Goal: Find specific page/section: Find specific page/section

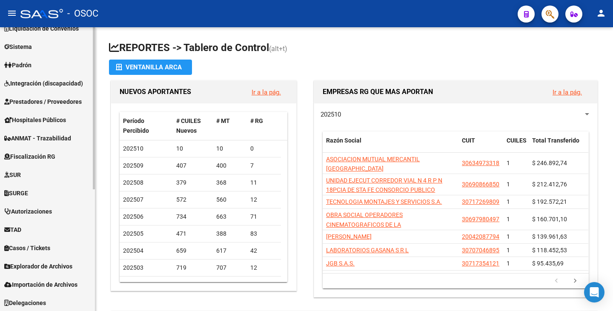
scroll to position [170, 0]
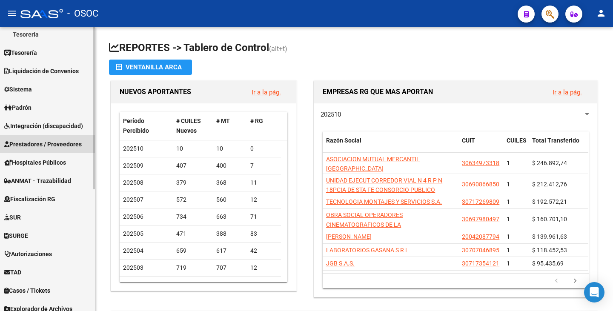
click at [61, 150] on link "Prestadores / Proveedores" at bounding box center [47, 144] width 95 height 18
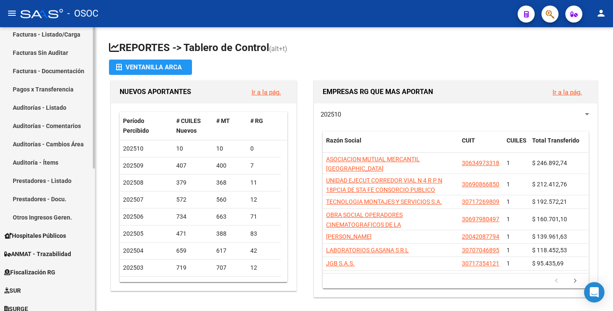
click at [53, 110] on link "Auditorías - Listado" at bounding box center [47, 107] width 95 height 18
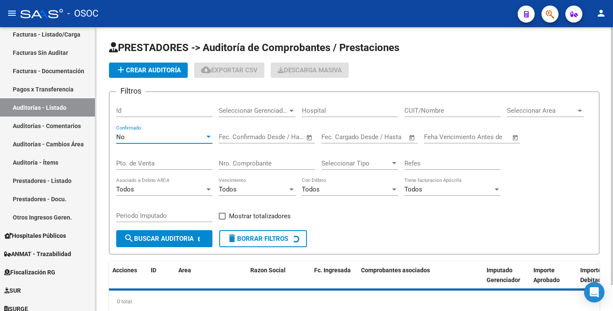
click at [188, 140] on div "No" at bounding box center [160, 137] width 89 height 8
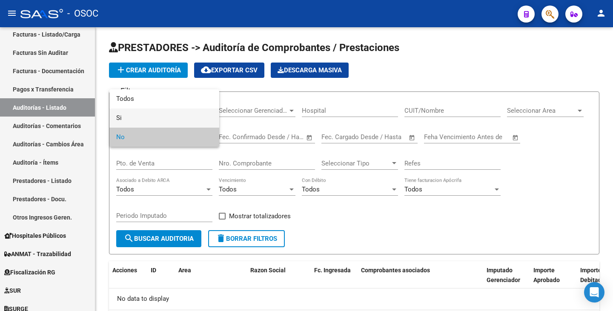
click at [195, 120] on span "Si" at bounding box center [164, 118] width 96 height 19
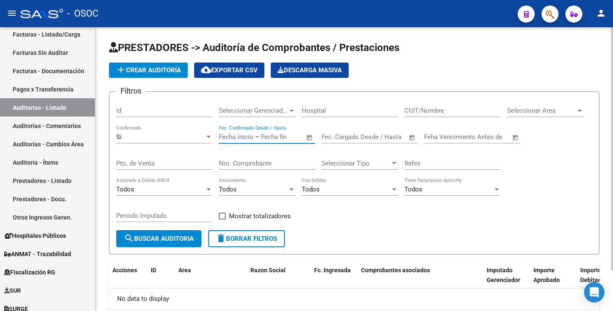
click at [264, 133] on input "text" at bounding box center [281, 137] width 41 height 8
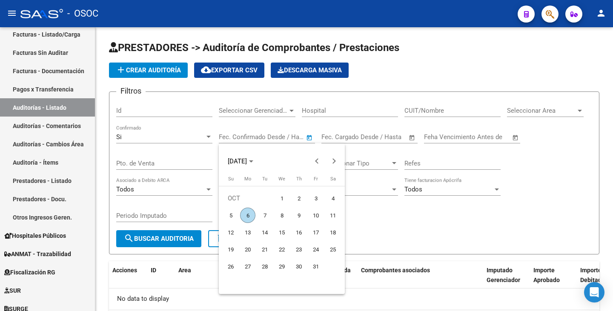
click at [397, 145] on div at bounding box center [306, 155] width 613 height 311
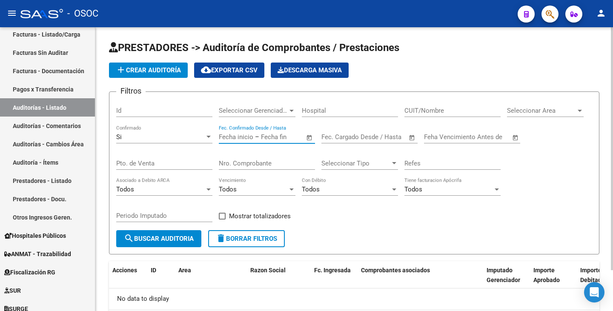
click at [270, 161] on input "Nro. Comprobante" at bounding box center [267, 164] width 96 height 8
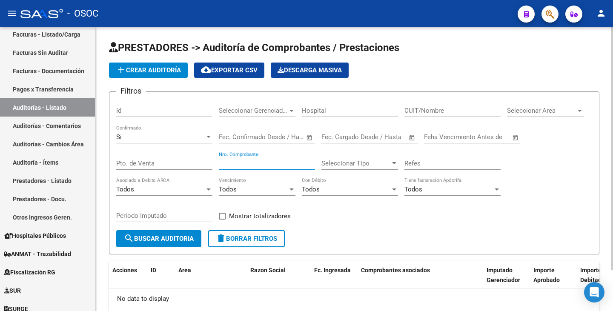
paste input "4054"
type input "4054"
click at [165, 241] on span "search Buscar Auditoria" at bounding box center [159, 239] width 70 height 8
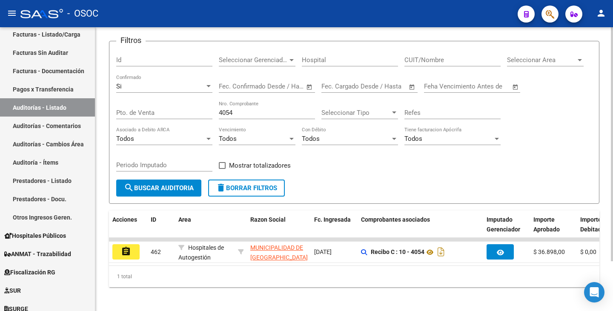
scroll to position [60, 0]
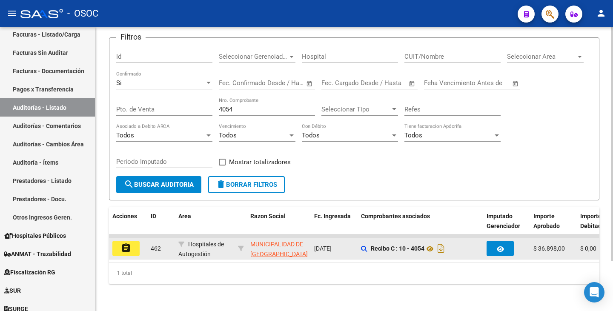
click at [122, 243] on mat-icon "assignment" at bounding box center [126, 248] width 10 height 10
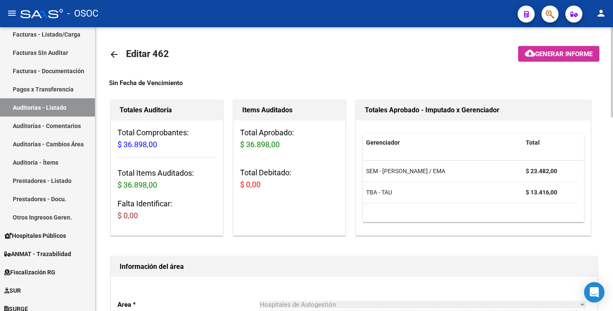
click at [120, 60] on link "arrow_back" at bounding box center [117, 54] width 17 height 20
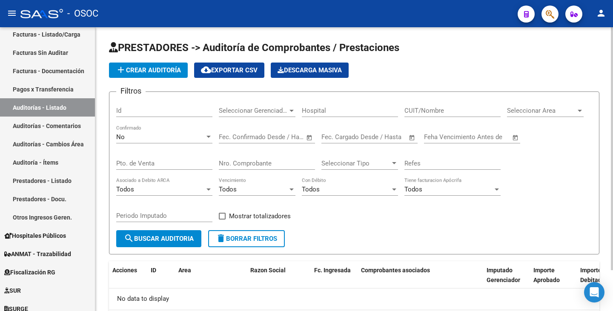
drag, startPoint x: 168, startPoint y: 147, endPoint x: 167, endPoint y: 140, distance: 6.9
click at [168, 143] on div "No Confirmado" at bounding box center [164, 138] width 96 height 26
click at [167, 136] on div "No" at bounding box center [160, 137] width 89 height 8
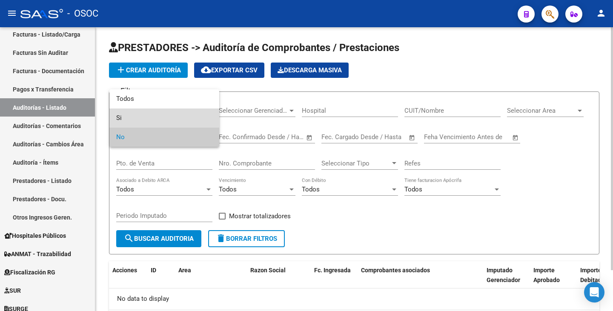
drag, startPoint x: 164, startPoint y: 117, endPoint x: 257, endPoint y: 178, distance: 111.2
click at [165, 117] on span "Si" at bounding box center [164, 118] width 96 height 19
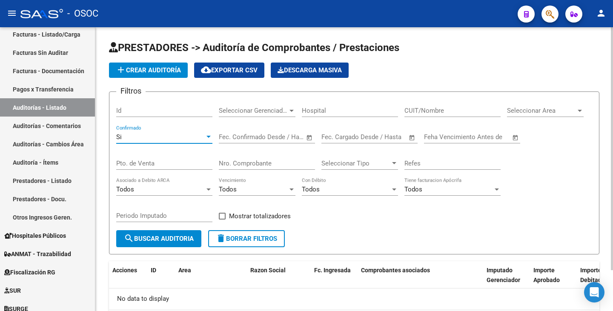
click at [263, 162] on input "Nro. Comprobante" at bounding box center [267, 164] width 96 height 8
paste input "4318"
type input "4318"
drag, startPoint x: 180, startPoint y: 234, endPoint x: 272, endPoint y: 201, distance: 97.6
click at [180, 234] on button "search Buscar Auditoria" at bounding box center [158, 238] width 85 height 17
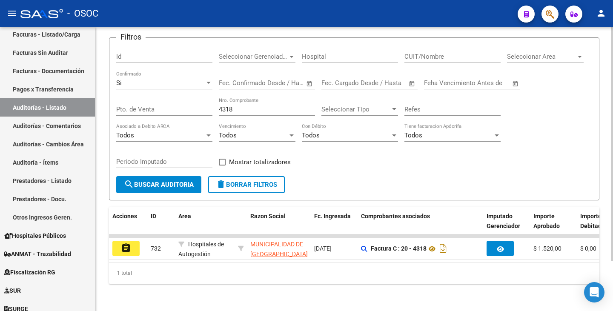
scroll to position [60, 0]
drag, startPoint x: 135, startPoint y: 241, endPoint x: 152, endPoint y: 235, distance: 18.3
click at [134, 241] on button "assignment" at bounding box center [125, 248] width 27 height 15
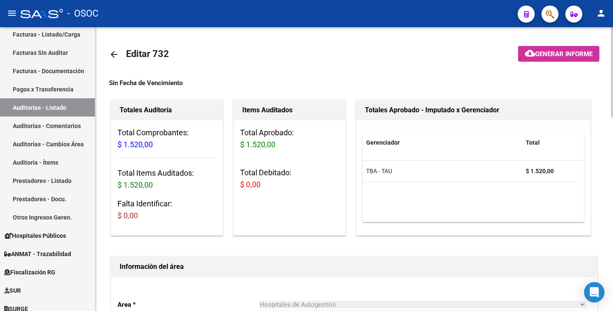
click at [114, 49] on mat-icon "arrow_back" at bounding box center [114, 54] width 10 height 10
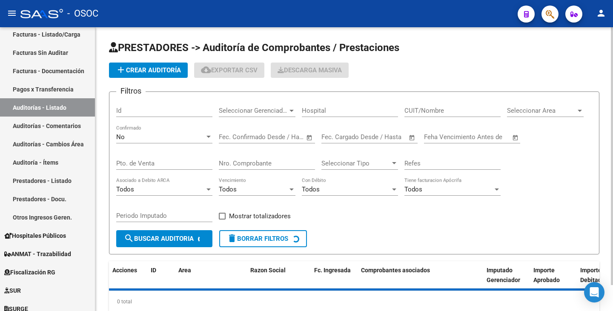
scroll to position [29, 0]
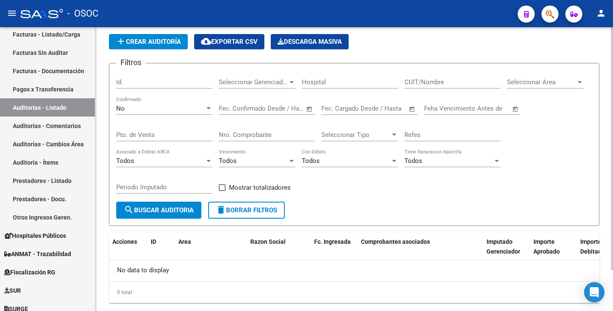
click at [151, 113] on div "No Confirmado" at bounding box center [164, 106] width 96 height 18
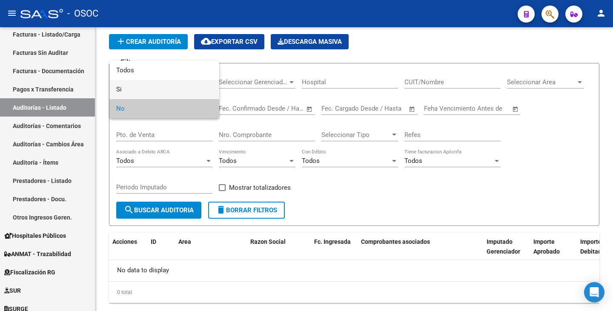
click at [156, 88] on span "Si" at bounding box center [164, 89] width 96 height 19
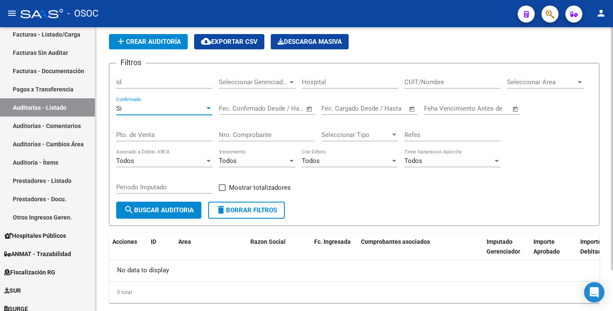
click at [267, 106] on input "text" at bounding box center [281, 109] width 41 height 8
paste input "1335"
type input "1335"
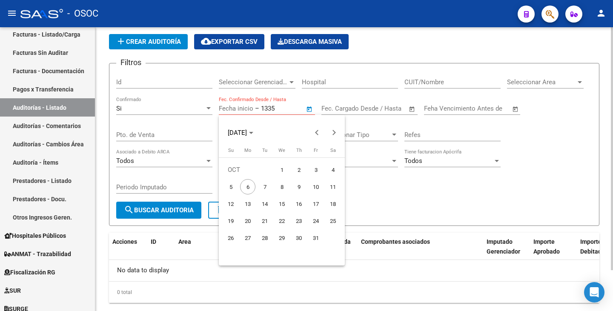
click at [267, 106] on div at bounding box center [306, 155] width 613 height 311
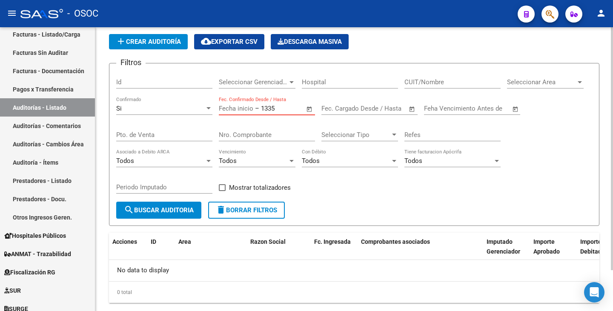
click at [270, 109] on input "1335" at bounding box center [281, 109] width 41 height 8
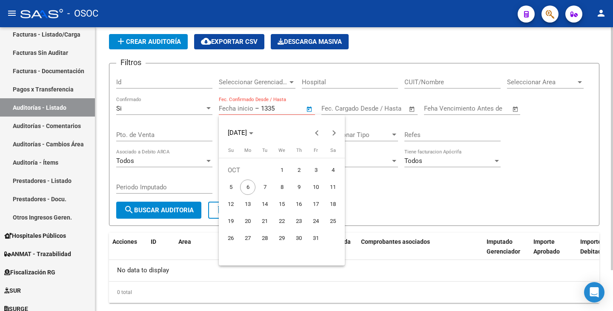
click at [270, 109] on div at bounding box center [306, 155] width 613 height 311
click at [270, 108] on div at bounding box center [306, 155] width 613 height 311
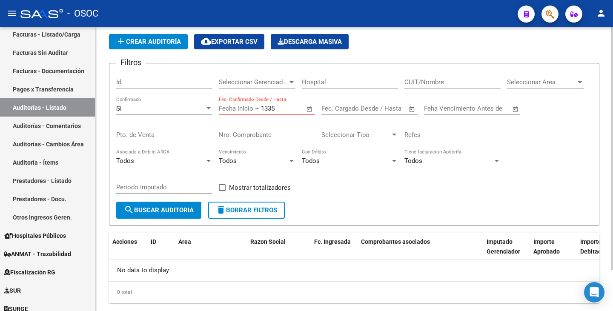
click at [309, 152] on div "Todos Con Débito" at bounding box center [350, 158] width 96 height 18
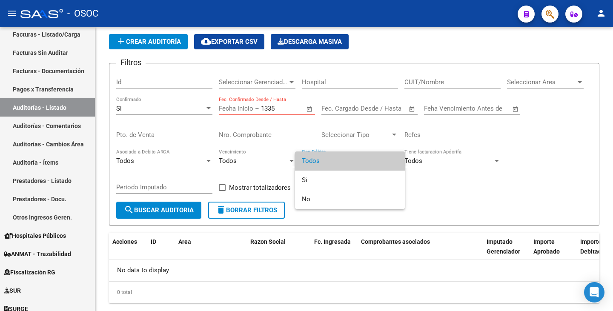
click at [258, 133] on div at bounding box center [306, 155] width 613 height 311
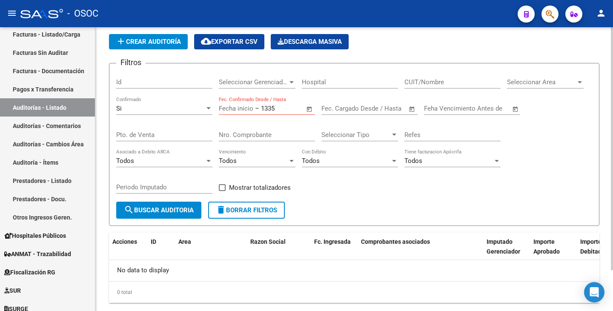
click at [266, 138] on input "Nro. Comprobante" at bounding box center [267, 135] width 96 height 8
paste input "1335"
type input "1335"
click at [164, 218] on form "Filtros Id Seleccionar Gerenciador Seleccionar Gerenciador Hospital CUIT/Nombre…" at bounding box center [354, 144] width 490 height 163
click at [173, 212] on span "search Buscar Auditoria" at bounding box center [159, 210] width 70 height 8
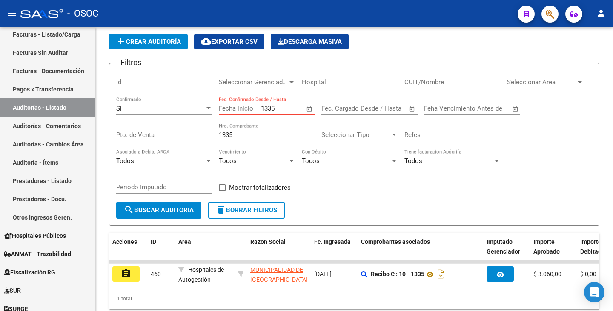
drag, startPoint x: 128, startPoint y: 271, endPoint x: 244, endPoint y: 229, distance: 122.8
click at [128, 271] on mat-icon "assignment" at bounding box center [126, 274] width 10 height 10
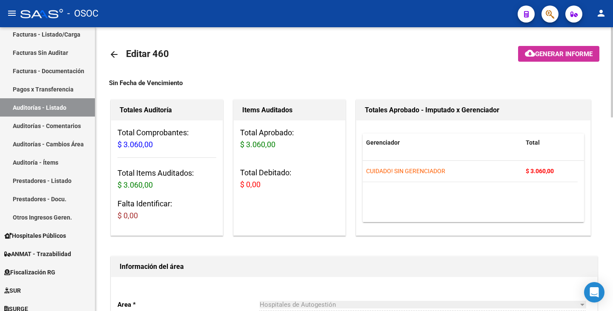
click at [119, 56] on link "arrow_back" at bounding box center [117, 54] width 17 height 20
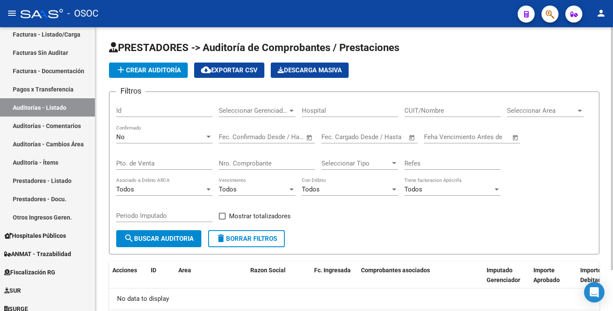
click at [163, 140] on div "No" at bounding box center [160, 137] width 89 height 8
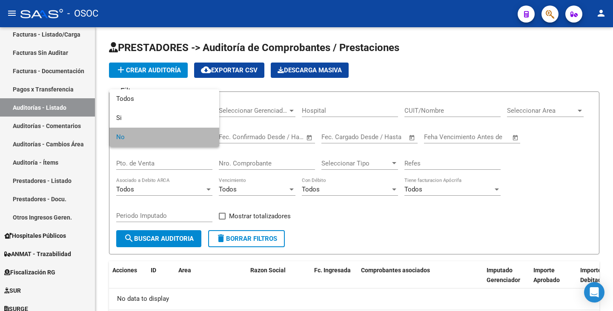
click at [167, 138] on span "No" at bounding box center [164, 137] width 96 height 19
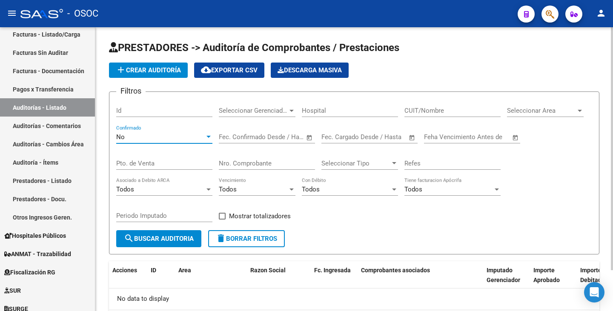
click at [184, 133] on div "No" at bounding box center [160, 137] width 89 height 8
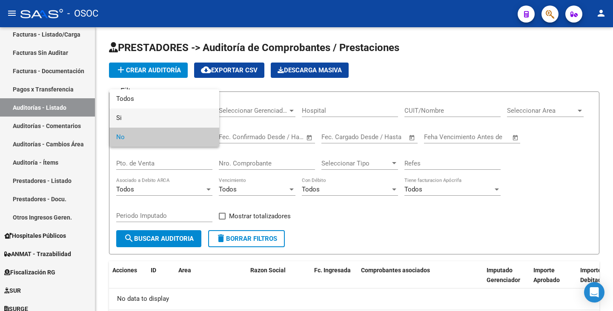
click at [178, 118] on span "Si" at bounding box center [164, 118] width 96 height 19
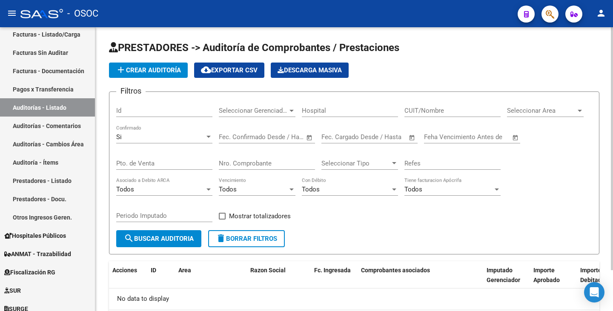
click at [262, 156] on div "Nro. Comprobante" at bounding box center [267, 161] width 96 height 18
paste input "1385"
type input "1385"
click at [185, 230] on button "search Buscar Auditoria" at bounding box center [158, 238] width 85 height 17
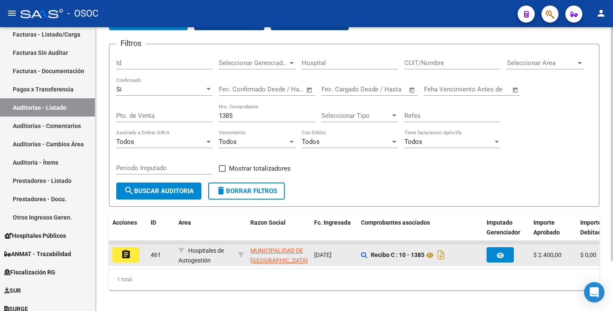
scroll to position [60, 0]
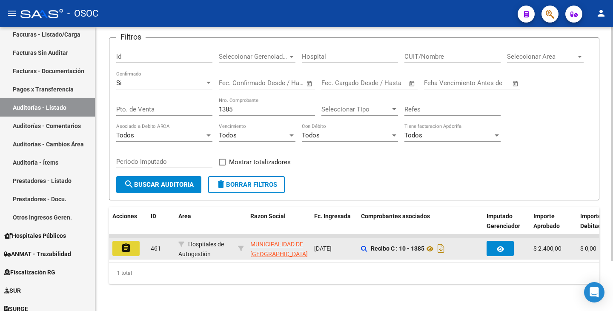
click at [134, 242] on button "assignment" at bounding box center [125, 248] width 27 height 15
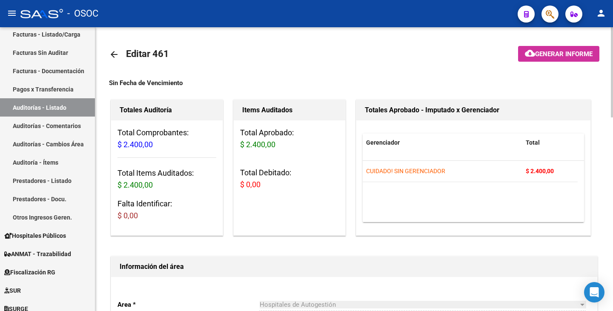
click at [111, 53] on mat-icon "arrow_back" at bounding box center [114, 54] width 10 height 10
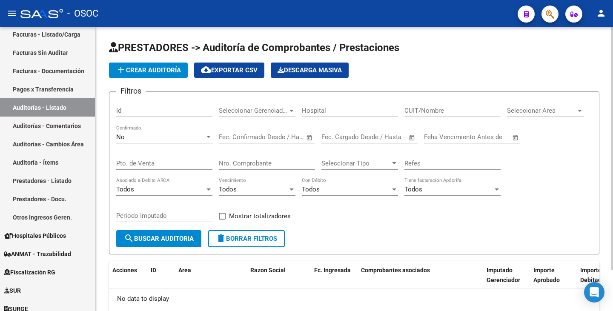
click at [178, 143] on div "No Confirmado" at bounding box center [164, 134] width 96 height 18
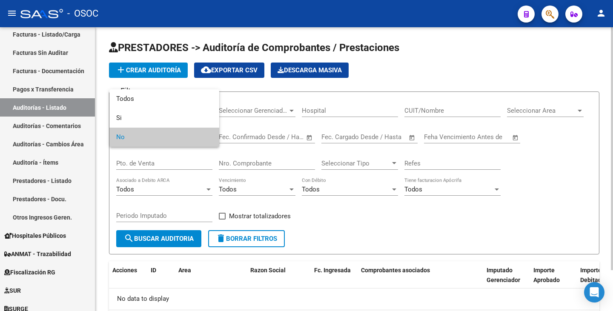
click at [177, 134] on span "No" at bounding box center [164, 137] width 96 height 19
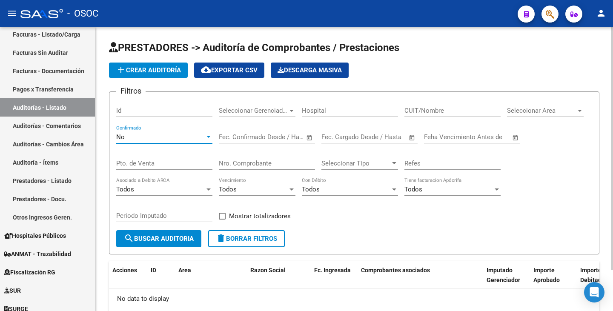
click at [181, 141] on div "No" at bounding box center [160, 137] width 89 height 8
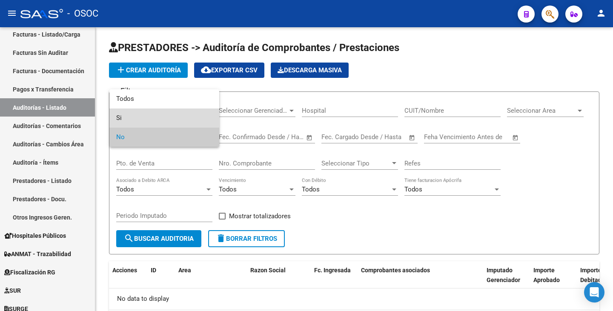
click at [175, 120] on span "Si" at bounding box center [164, 118] width 96 height 19
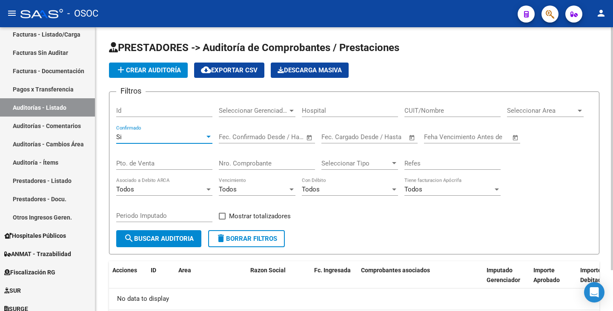
click at [242, 158] on div "Nro. Comprobante" at bounding box center [267, 161] width 96 height 18
paste input "4498"
type input "4498"
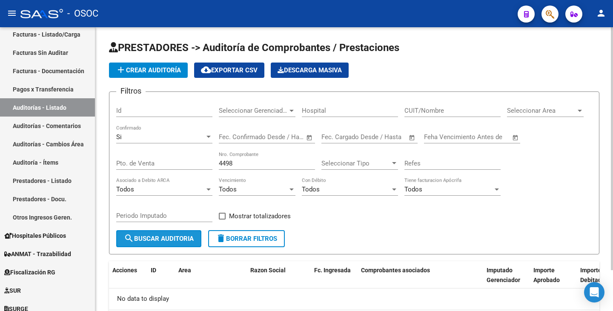
click at [180, 238] on span "search Buscar Auditoria" at bounding box center [159, 239] width 70 height 8
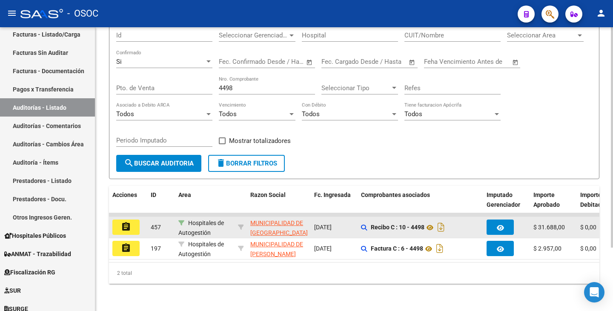
scroll to position [82, 0]
click at [127, 222] on mat-icon "assignment" at bounding box center [126, 227] width 10 height 10
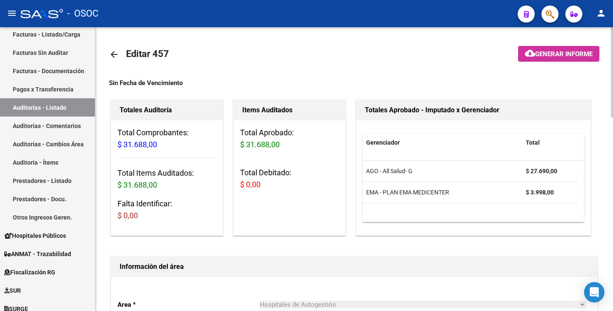
click at [111, 58] on mat-icon "arrow_back" at bounding box center [114, 54] width 10 height 10
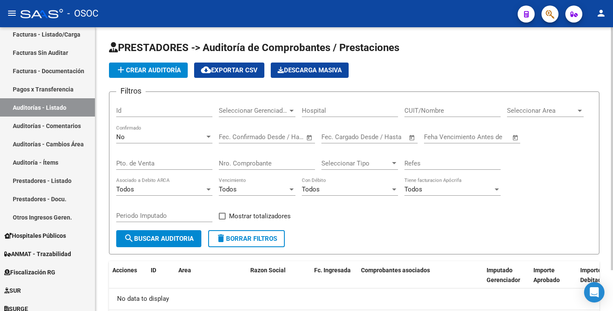
click at [170, 138] on div "No" at bounding box center [160, 137] width 89 height 8
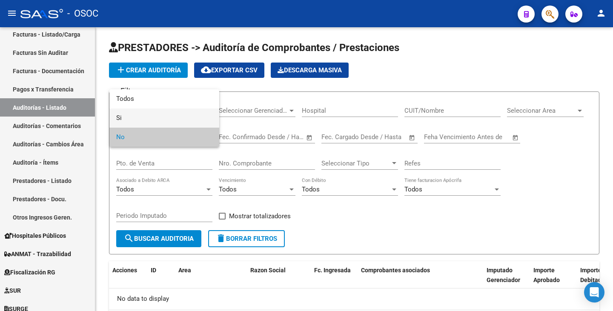
click at [168, 120] on span "Si" at bounding box center [164, 118] width 96 height 19
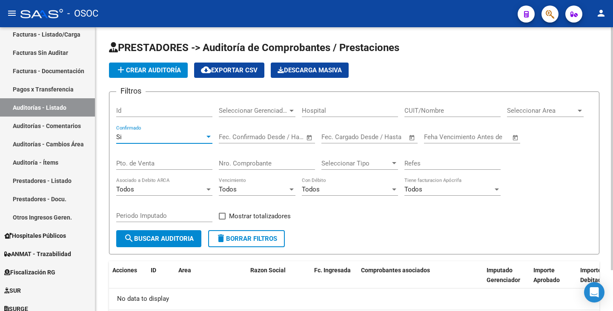
click at [243, 157] on div "Nro. Comprobante" at bounding box center [267, 161] width 96 height 18
paste input "5598"
type input "5598"
click at [185, 231] on button "search Buscar Auditoria" at bounding box center [158, 238] width 85 height 17
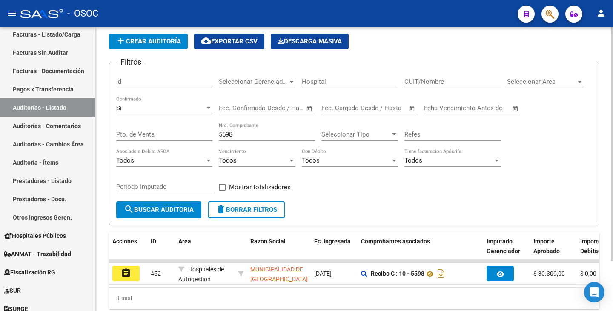
scroll to position [60, 0]
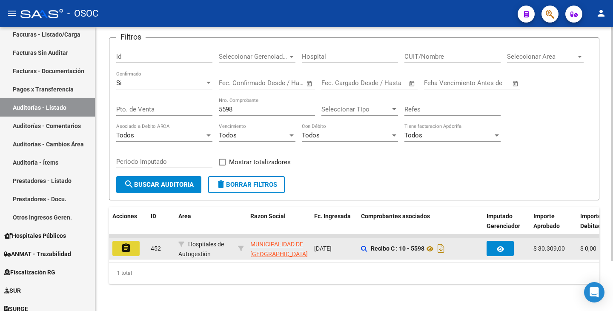
click at [126, 241] on button "assignment" at bounding box center [125, 248] width 27 height 15
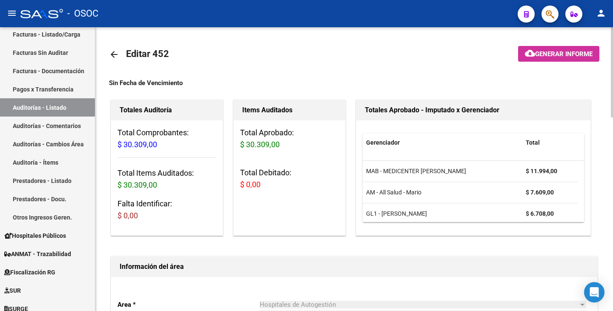
click at [112, 54] on mat-icon "arrow_back" at bounding box center [114, 54] width 10 height 10
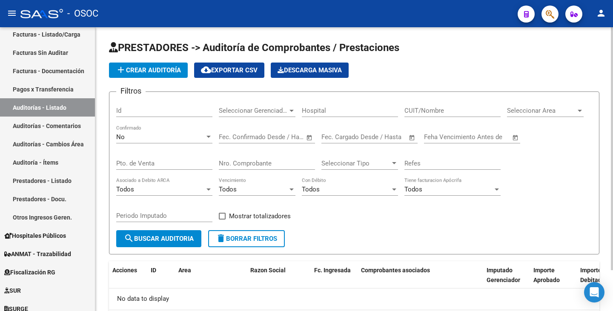
click at [157, 138] on div "No" at bounding box center [160, 137] width 89 height 8
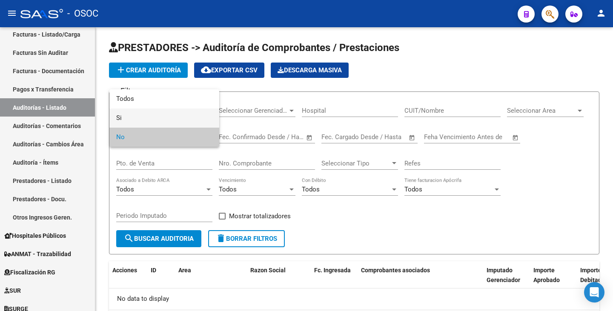
click at [152, 117] on span "Si" at bounding box center [164, 118] width 96 height 19
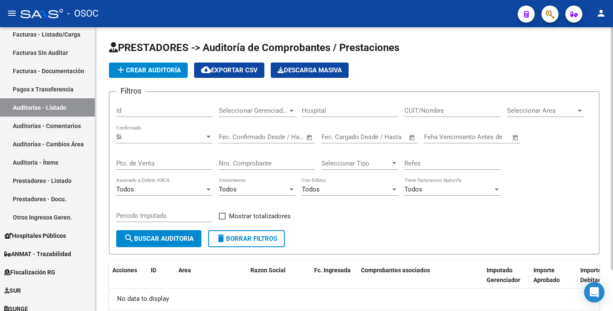
click at [244, 156] on div "Nro. Comprobante" at bounding box center [267, 161] width 96 height 18
click at [244, 158] on div "Nro. Comprobante" at bounding box center [267, 161] width 96 height 18
paste input "5759"
type input "5759"
click at [185, 235] on span "search Buscar Auditoria" at bounding box center [159, 239] width 70 height 8
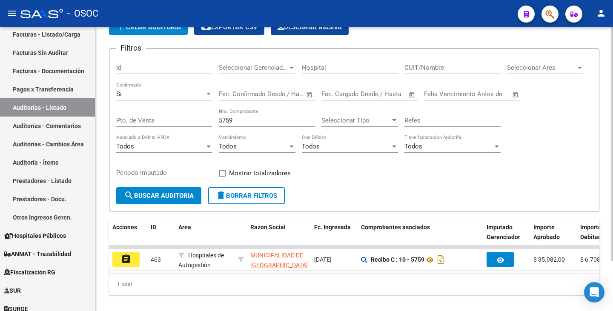
scroll to position [60, 0]
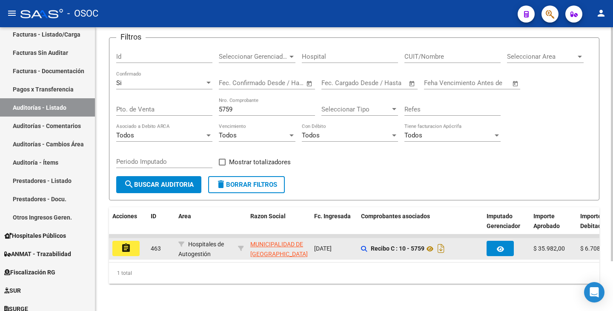
click at [138, 241] on button "assignment" at bounding box center [125, 248] width 27 height 15
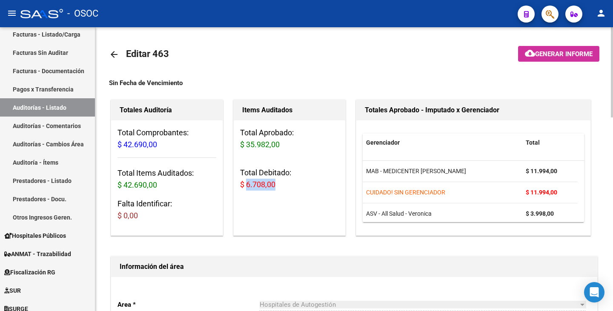
drag, startPoint x: 247, startPoint y: 185, endPoint x: 278, endPoint y: 186, distance: 31.1
click at [278, 186] on h3 "Total Debitado: $ 6.708,00" at bounding box center [289, 179] width 99 height 24
copy span "6.708,00"
click at [115, 57] on mat-icon "arrow_back" at bounding box center [114, 54] width 10 height 10
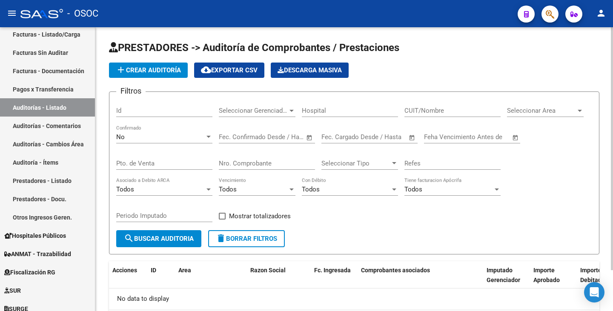
click at [154, 137] on div "No" at bounding box center [160, 137] width 89 height 8
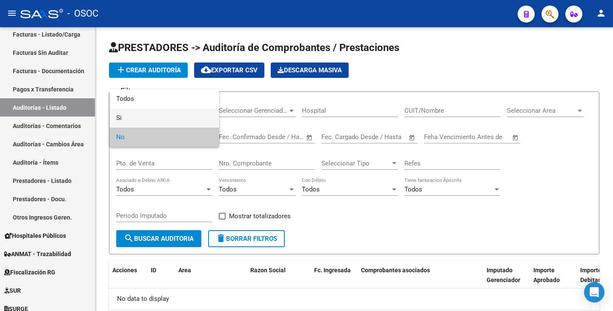
click at [150, 121] on span "Si" at bounding box center [164, 118] width 96 height 19
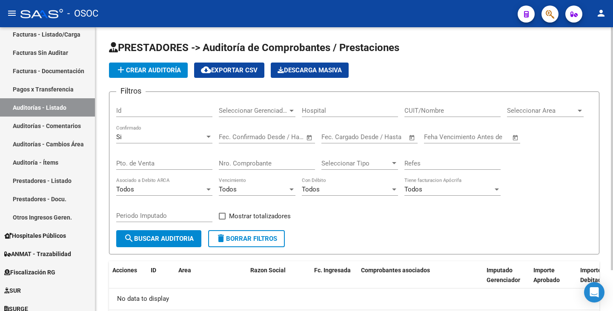
click at [252, 155] on div "Nro. Comprobante" at bounding box center [267, 161] width 96 height 18
click at [252, 159] on div "Nro. Comprobante" at bounding box center [267, 161] width 96 height 18
paste input "5759"
type input "5759"
click at [178, 237] on span "search Buscar Auditoria" at bounding box center [159, 239] width 70 height 8
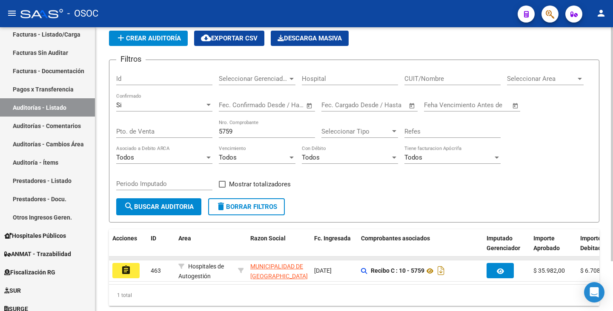
scroll to position [60, 0]
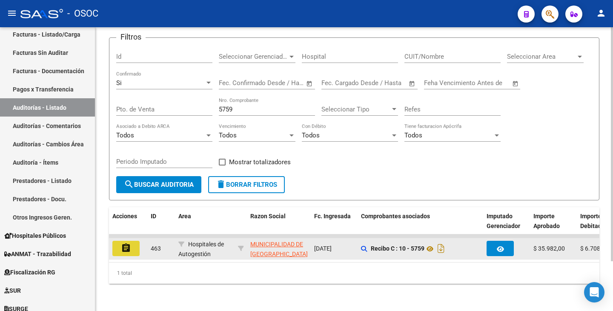
click at [118, 241] on button "assignment" at bounding box center [125, 248] width 27 height 15
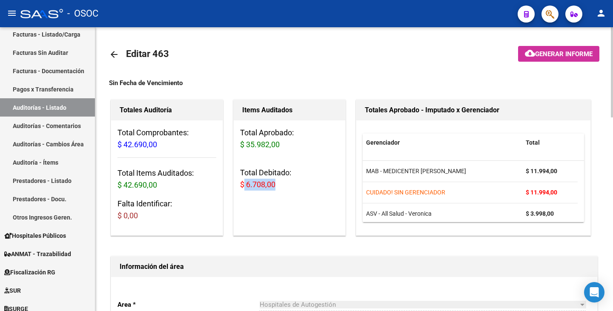
drag, startPoint x: 244, startPoint y: 186, endPoint x: 282, endPoint y: 186, distance: 38.3
click at [282, 186] on h3 "Total Debitado: $ 6.708,00" at bounding box center [289, 179] width 99 height 24
copy span "6.708,00"
click at [114, 57] on mat-icon "arrow_back" at bounding box center [114, 54] width 10 height 10
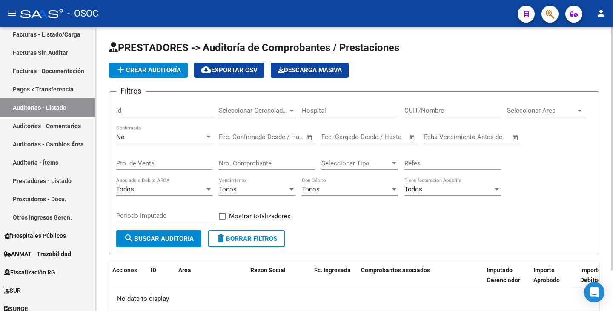
click at [147, 138] on div "No" at bounding box center [160, 137] width 89 height 8
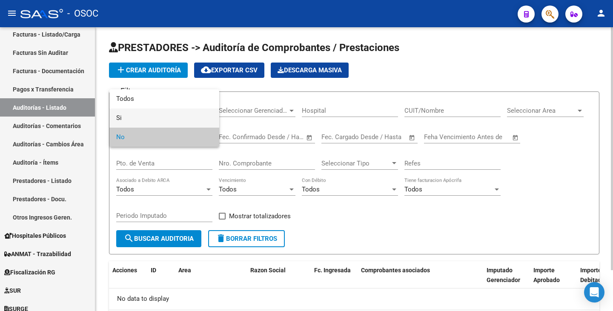
drag, startPoint x: 147, startPoint y: 118, endPoint x: 237, endPoint y: 163, distance: 100.0
click at [148, 118] on span "Si" at bounding box center [164, 118] width 96 height 19
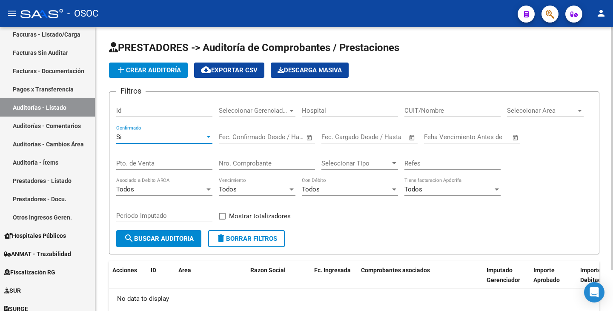
click at [246, 161] on input "Nro. Comprobante" at bounding box center [267, 164] width 96 height 8
paste input "5905"
type input "5905"
click at [183, 232] on button "search Buscar Auditoria" at bounding box center [158, 238] width 85 height 17
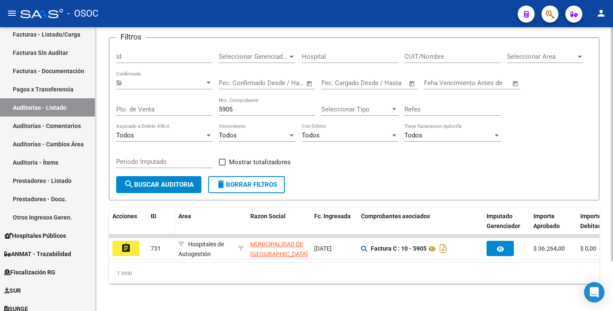
scroll to position [60, 0]
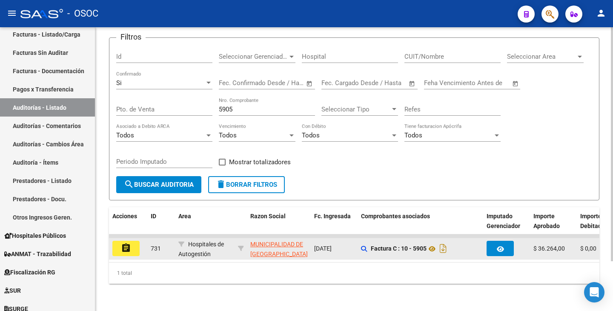
click at [126, 243] on mat-icon "assignment" at bounding box center [126, 248] width 10 height 10
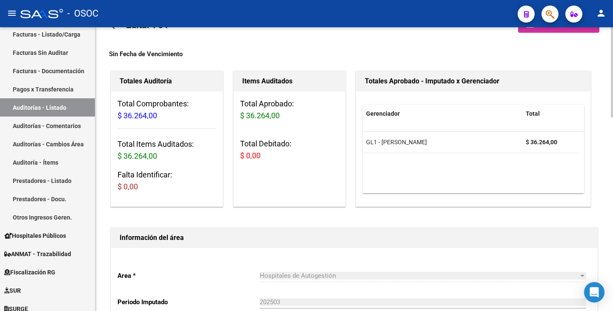
scroll to position [43, 0]
